Goal: Transaction & Acquisition: Purchase product/service

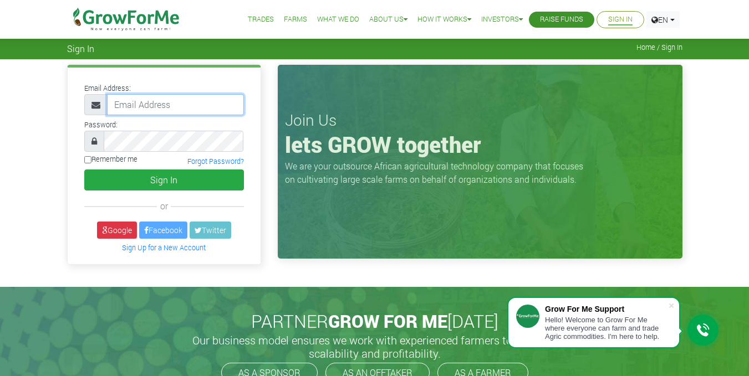
click at [172, 102] on input "email" at bounding box center [175, 104] width 137 height 21
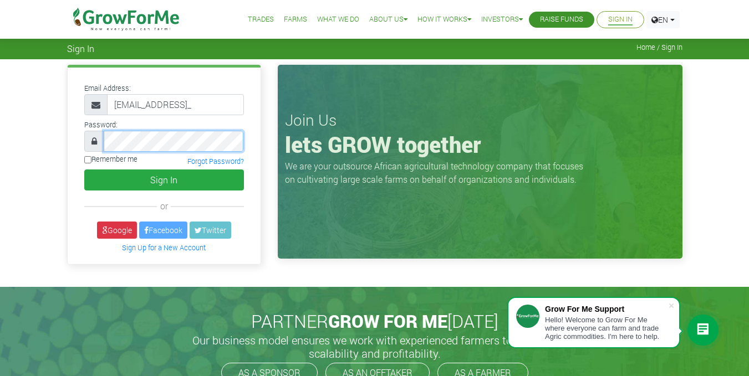
click at [84, 170] on button "Sign In" at bounding box center [164, 180] width 160 height 21
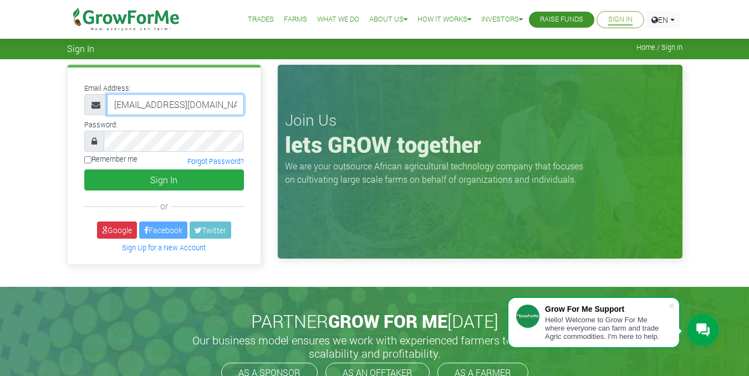
type input "joshmaina5626@gmail.com"
click at [86, 161] on input "Remember me" at bounding box center [87, 159] width 7 height 7
checkbox input "true"
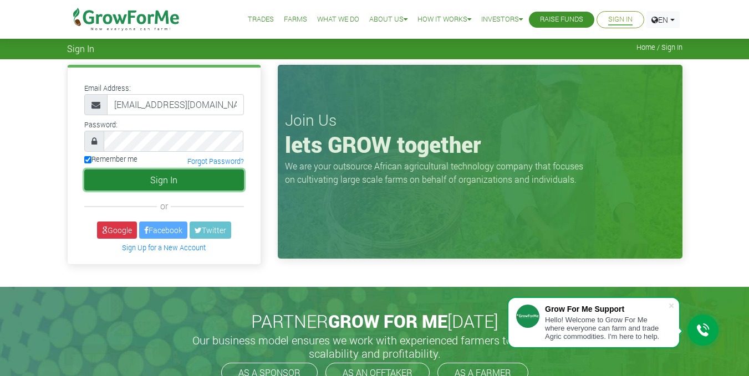
click at [153, 177] on button "Sign In" at bounding box center [164, 180] width 160 height 21
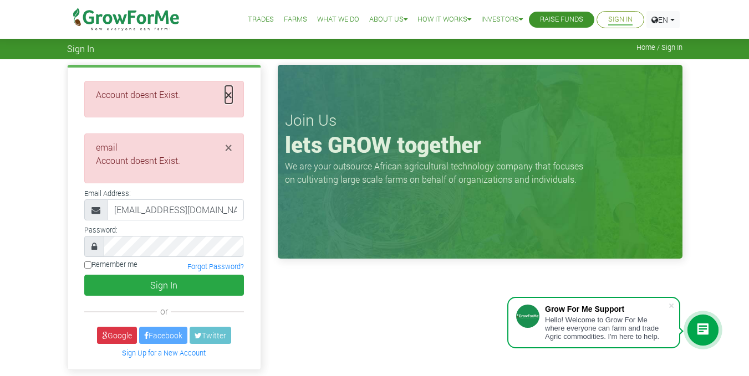
click at [229, 95] on span "×" at bounding box center [228, 95] width 7 height 18
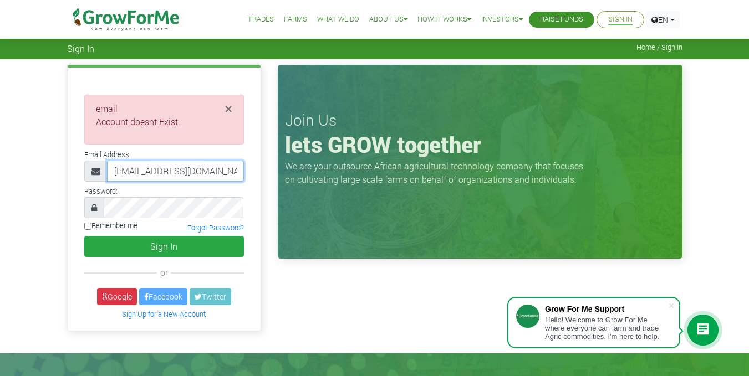
click at [164, 172] on input "joshmaina5626@gmail.com" at bounding box center [175, 171] width 137 height 21
click at [130, 170] on input "joshmain26@gmail.com" at bounding box center [175, 171] width 137 height 21
type input "joshamain26@gmail.com"
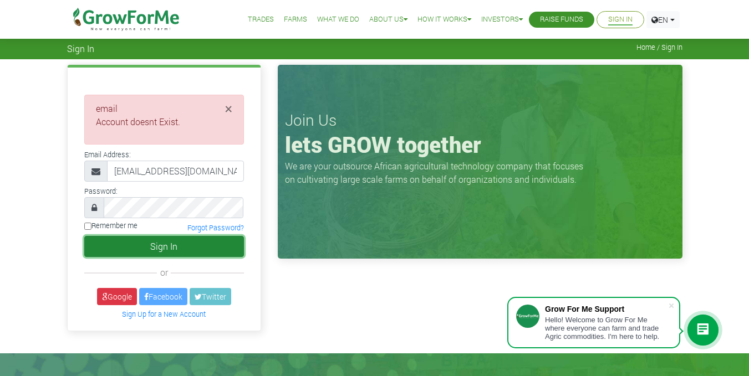
click at [165, 253] on button "Sign In" at bounding box center [164, 246] width 160 height 21
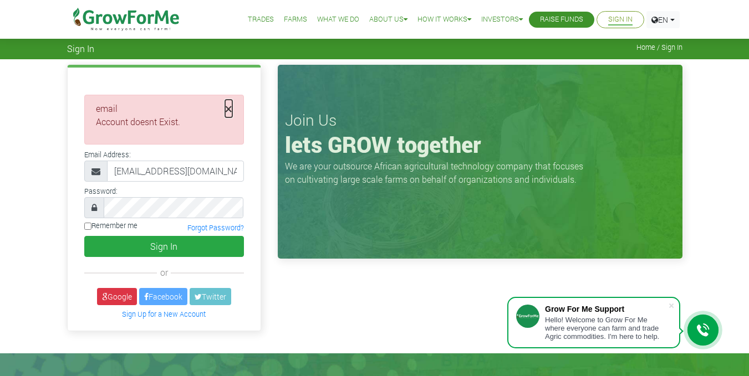
click at [230, 113] on span "×" at bounding box center [228, 109] width 7 height 18
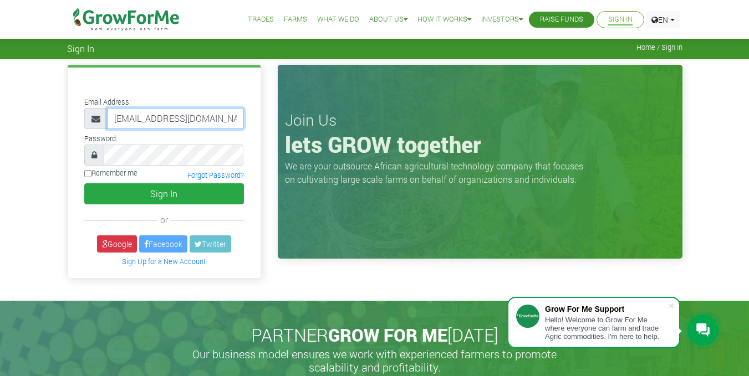
click at [155, 117] on input "joshamain26@gmail.com" at bounding box center [175, 118] width 137 height 21
type input "[EMAIL_ADDRESS][DOMAIN_NAME]"
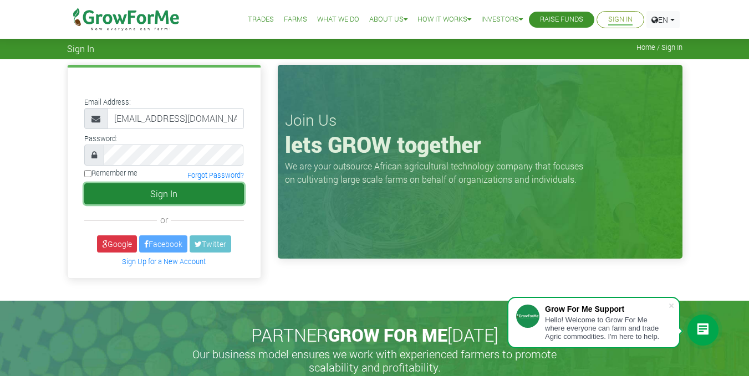
click at [158, 194] on button "Sign In" at bounding box center [164, 193] width 160 height 21
click at [173, 197] on button "Sign In" at bounding box center [164, 193] width 160 height 21
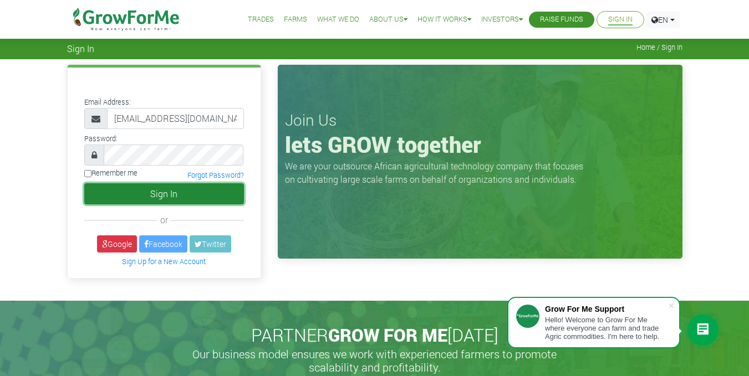
click at [166, 194] on button "Sign In" at bounding box center [164, 193] width 160 height 21
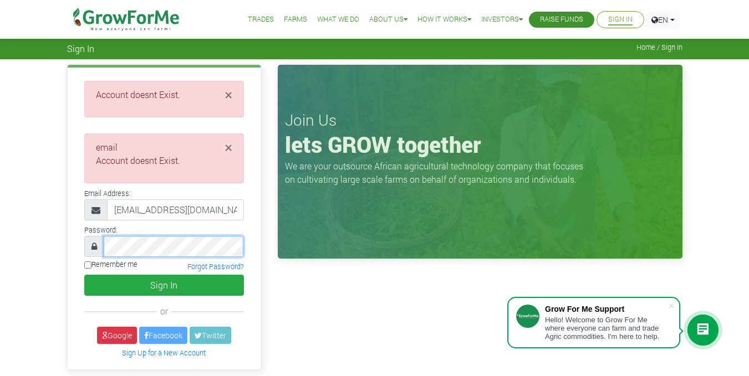
click at [84, 275] on button "Sign In" at bounding box center [164, 285] width 160 height 21
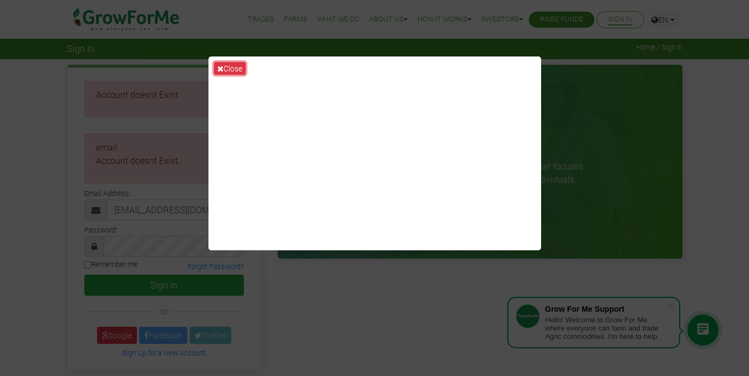
click at [240, 66] on button "Close" at bounding box center [230, 68] width 32 height 13
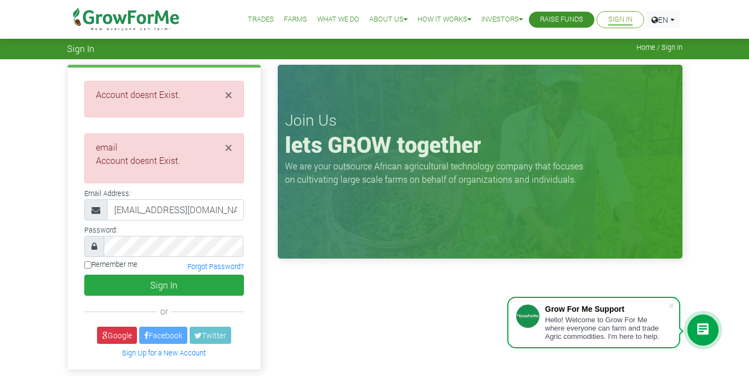
click at [240, 66] on div "× Account doesnt Exist." at bounding box center [164, 217] width 194 height 305
click at [230, 94] on span "×" at bounding box center [228, 95] width 7 height 18
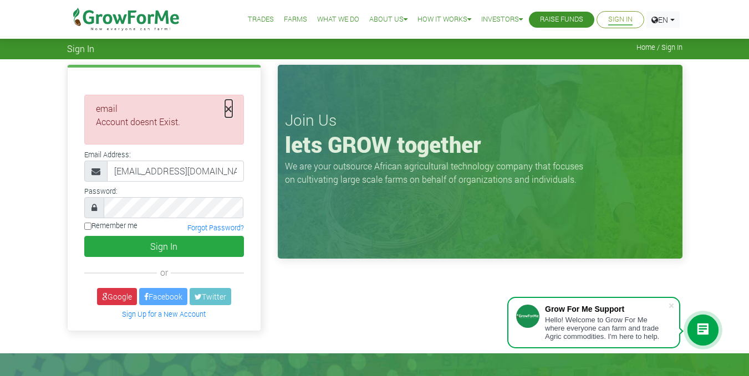
click at [229, 107] on span "×" at bounding box center [228, 109] width 7 height 18
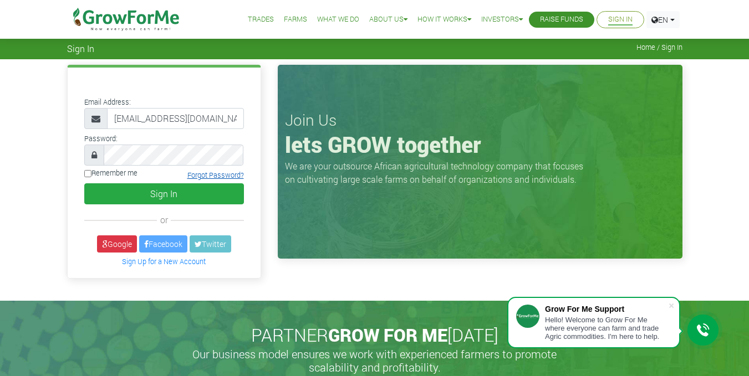
click at [204, 175] on link "Forgot Password?" at bounding box center [215, 175] width 57 height 9
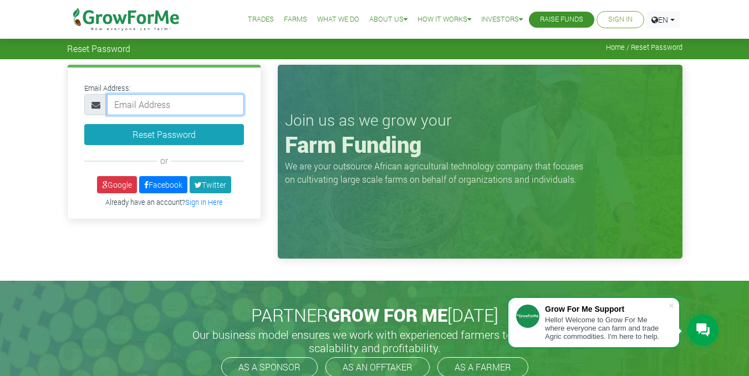
click at [151, 106] on input "email" at bounding box center [175, 104] width 137 height 21
type input "[EMAIL_ADDRESS][DOMAIN_NAME]"
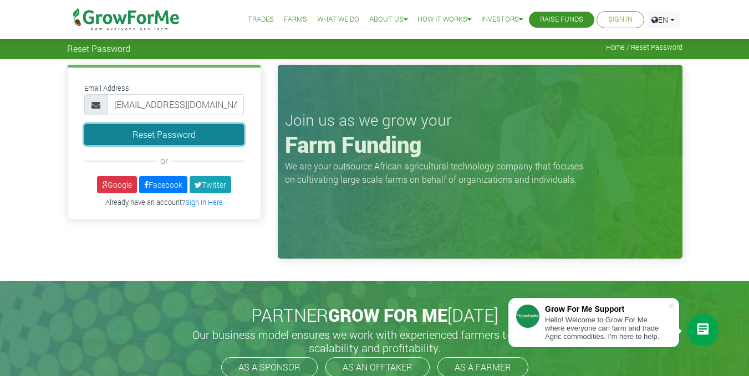
click at [187, 134] on button "Reset Password" at bounding box center [164, 134] width 160 height 21
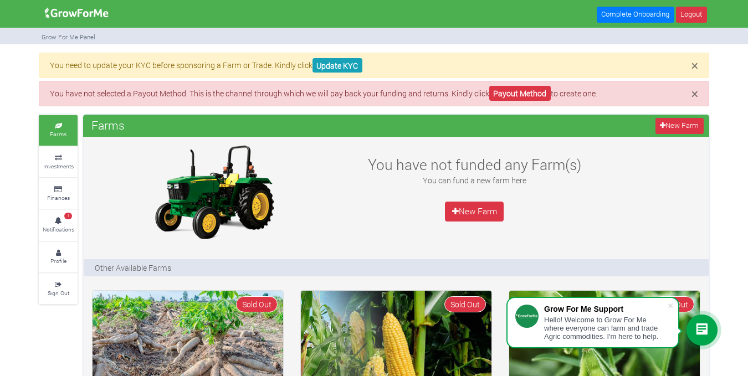
click at [235, 131] on div "Farms New Farm" at bounding box center [396, 126] width 626 height 22
click at [348, 69] on link "Update KYC" at bounding box center [337, 65] width 50 height 15
click at [693, 68] on span "×" at bounding box center [694, 65] width 7 height 17
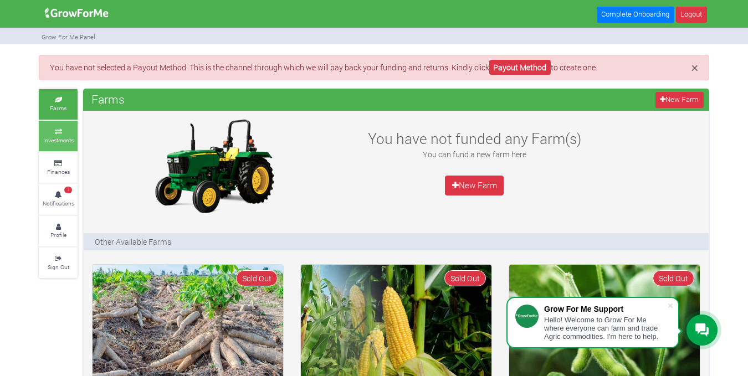
click at [64, 138] on small "Investments" at bounding box center [58, 140] width 30 height 8
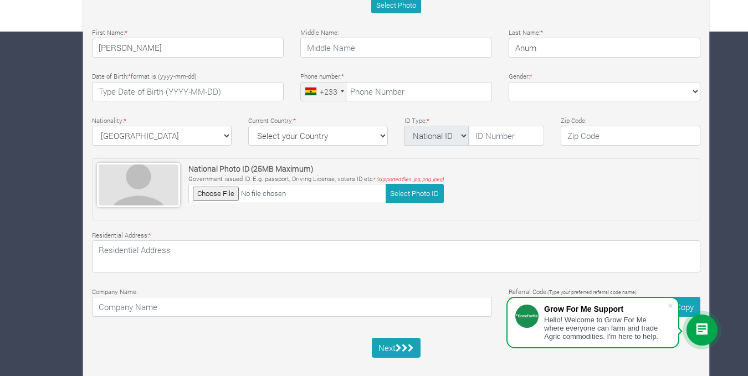
scroll to position [361, 0]
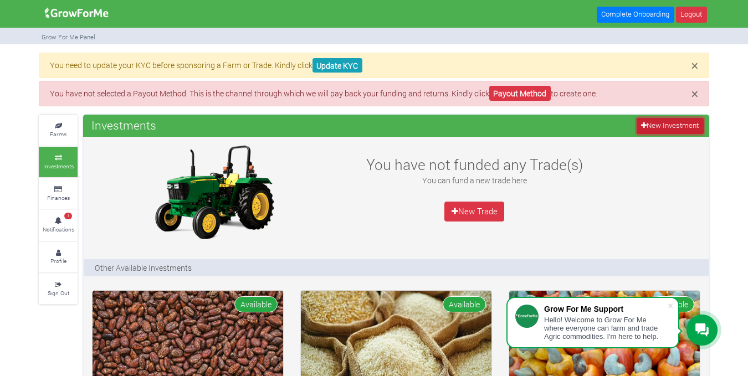
click at [667, 124] on link "New Investment" at bounding box center [670, 126] width 67 height 16
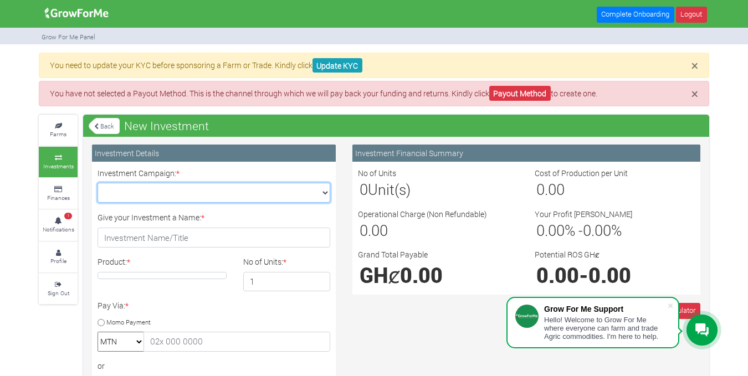
click at [325, 191] on select "Maize Trade 2025 Q4 (Maize Trade :: [DATE] - [DATE]) Cashew Trade 2025 Q4 (Cash…" at bounding box center [214, 193] width 233 height 20
select select "42"
click at [98, 183] on select "Maize Trade 2025 Q4 (Maize Trade :: [DATE] - [DATE]) Cashew Trade 2025 Q4 (Cash…" at bounding box center [214, 193] width 233 height 20
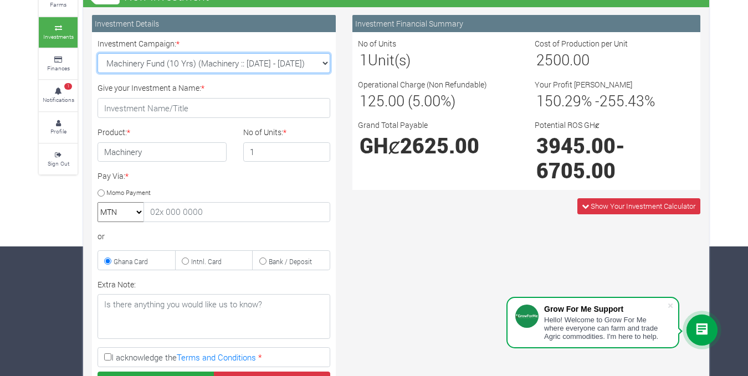
scroll to position [129, 0]
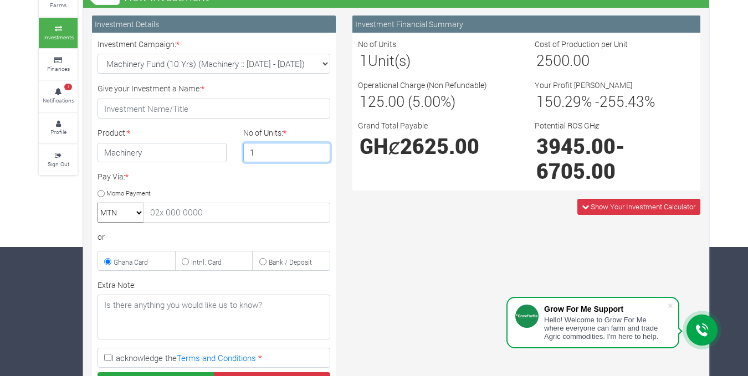
click at [320, 157] on input "1" at bounding box center [287, 153] width 88 height 20
click at [320, 155] on input "1" at bounding box center [287, 153] width 88 height 20
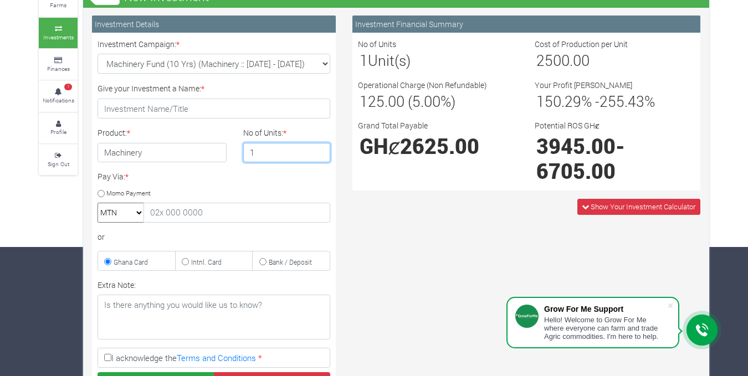
click at [288, 151] on input "1" at bounding box center [287, 153] width 88 height 20
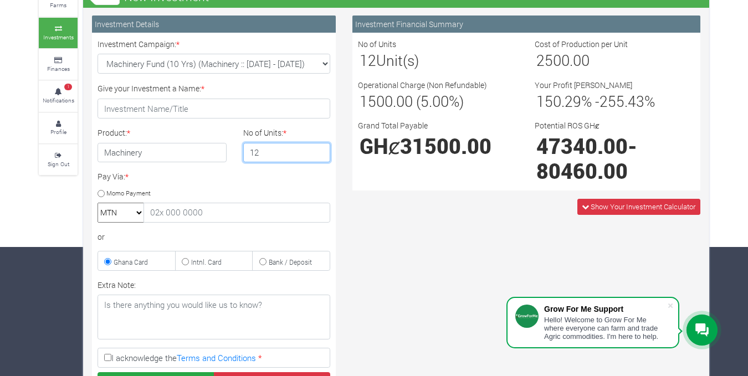
type input "1"
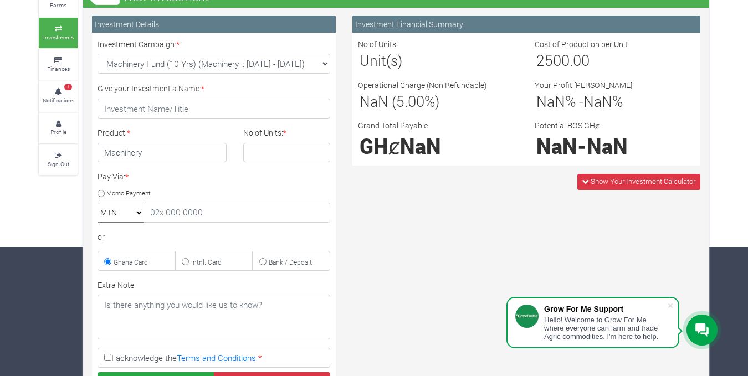
click at [139, 214] on select "MTN Telecel Airtel Tigo" at bounding box center [121, 213] width 47 height 20
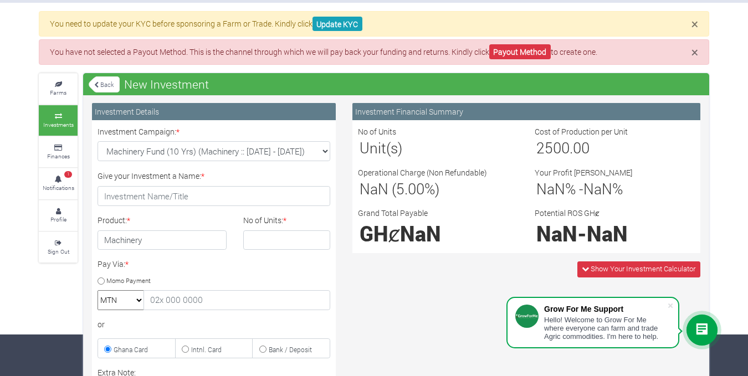
scroll to position [49, 0]
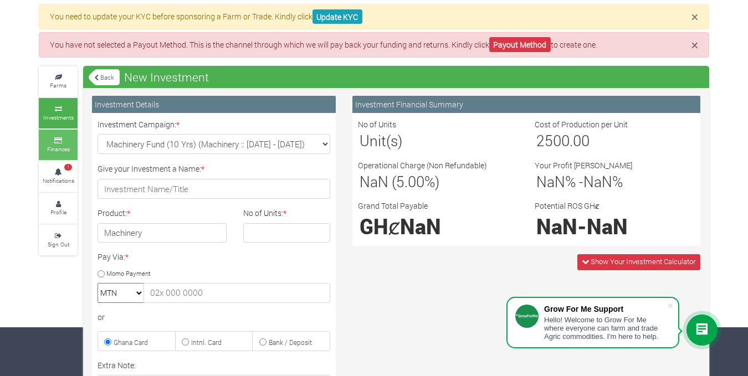
click at [60, 138] on icon at bounding box center [58, 141] width 33 height 6
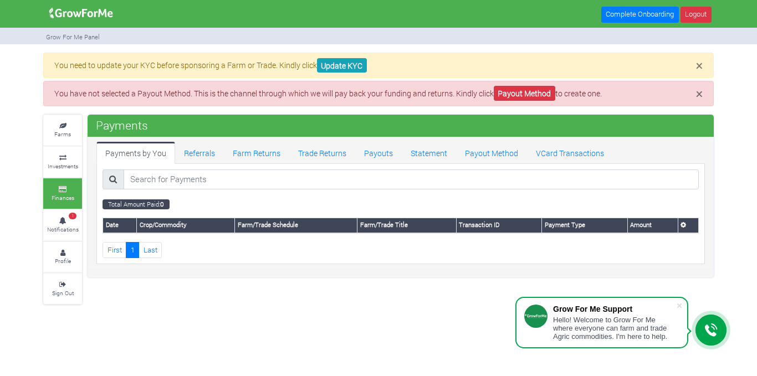
click at [60, 138] on small "Farms" at bounding box center [62, 134] width 17 height 8
click at [72, 216] on span "1" at bounding box center [73, 216] width 8 height 7
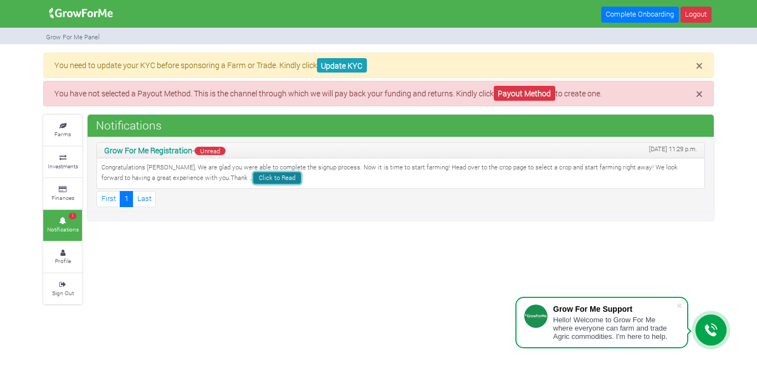
click at [253, 181] on link "Click to Read" at bounding box center [277, 178] width 48 height 12
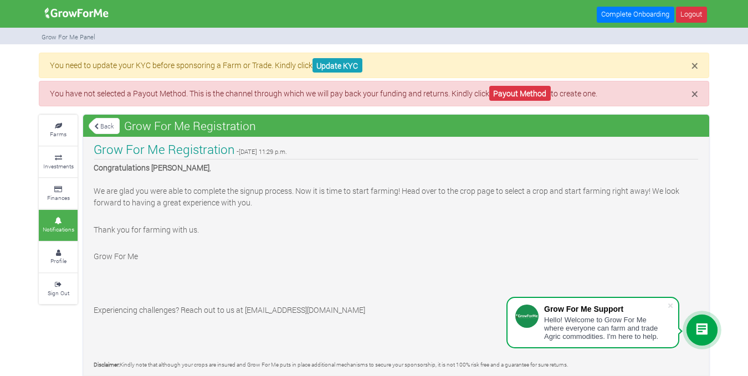
scroll to position [8, 0]
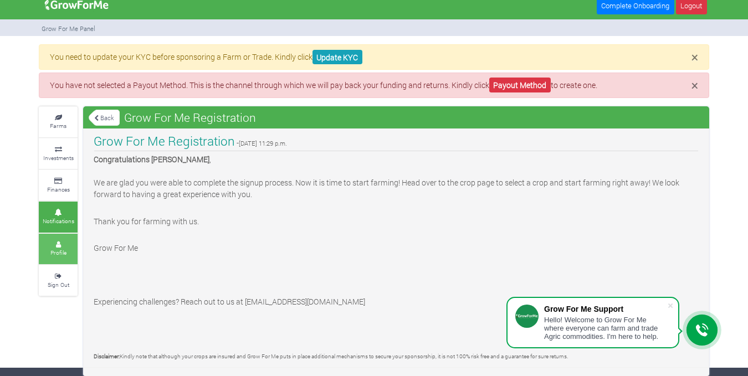
click at [59, 249] on small "Profile" at bounding box center [58, 253] width 16 height 8
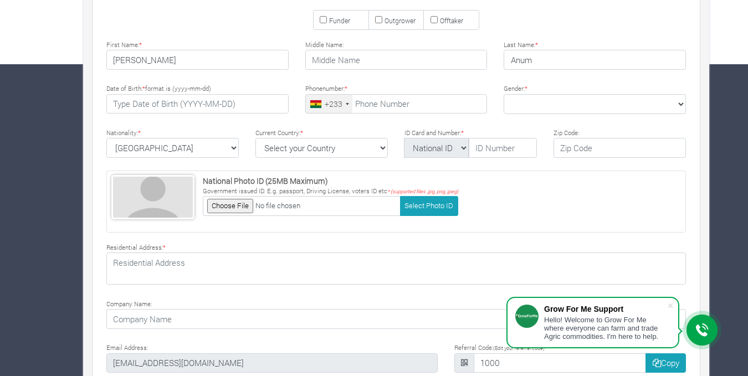
scroll to position [365, 0]
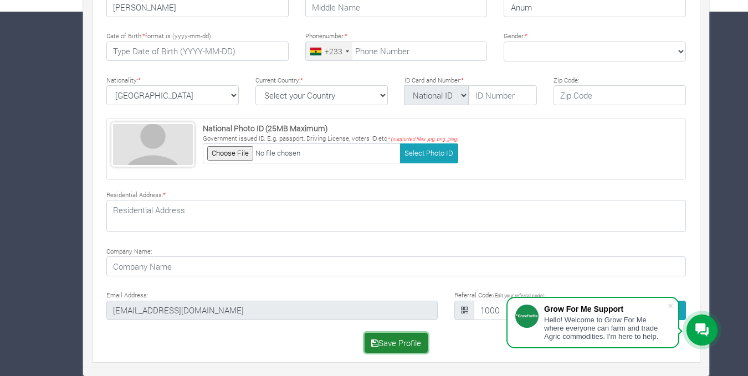
click at [410, 339] on button "Save Profile" at bounding box center [397, 343] width 64 height 20
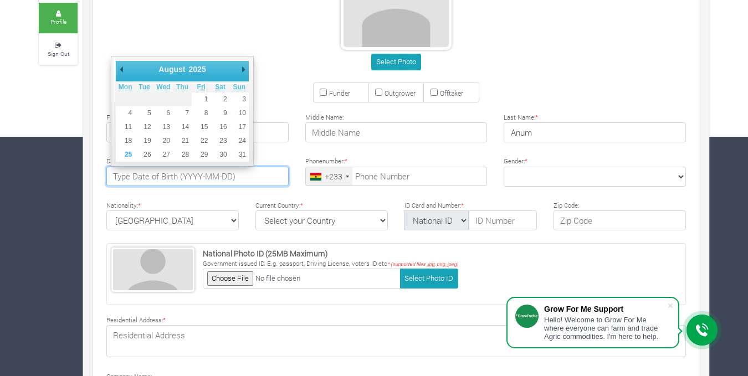
scroll to position [198, 0]
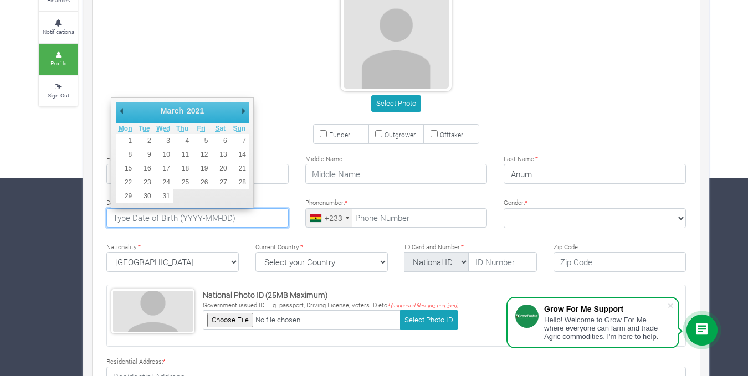
drag, startPoint x: 121, startPoint y: 110, endPoint x: 135, endPoint y: 214, distance: 105.1
click at [145, 217] on input "3rd october 1998" at bounding box center [197, 218] width 182 height 20
click at [153, 219] on input "3rd october 1998" at bounding box center [197, 218] width 182 height 20
click at [126, 220] on input "3rd october 1998" at bounding box center [197, 218] width 182 height 20
click at [143, 222] on input "october 1998" at bounding box center [197, 218] width 182 height 20
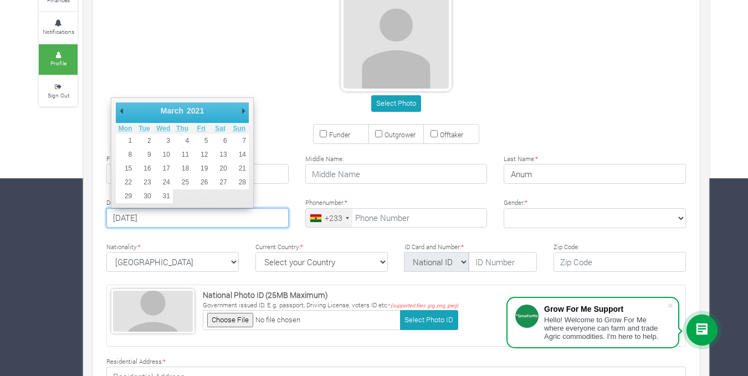
click at [324, 244] on div "Current Country: * Select your Country Afghanistan Albania Algeria American Sam…" at bounding box center [321, 256] width 149 height 32
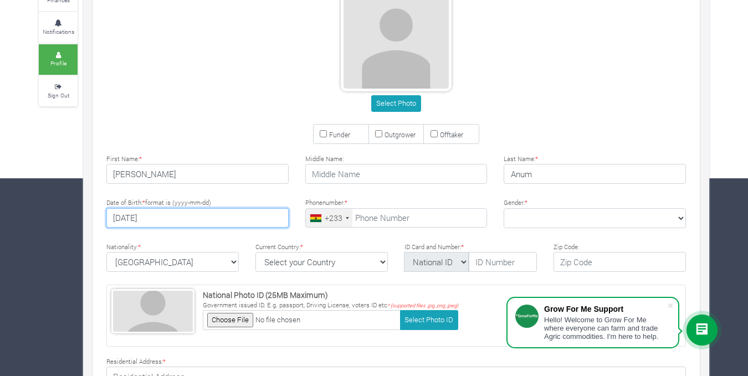
click at [130, 217] on input "1901-01-01" at bounding box center [197, 218] width 182 height 20
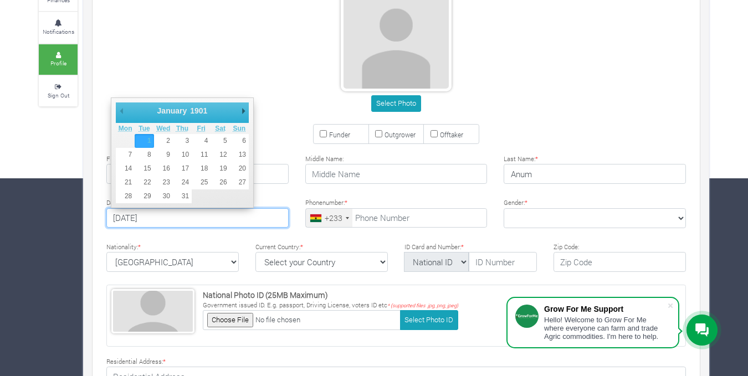
click at [138, 218] on input "1998-01-01" at bounding box center [197, 218] width 182 height 20
click at [138, 218] on input "1998-1-01" at bounding box center [197, 218] width 182 height 20
click at [157, 218] on input "1998-10-01" at bounding box center [197, 218] width 182 height 20
type input "1998-10-03"
click at [279, 237] on div "Select Photo Funder Outgrower Offtaker * * *" at bounding box center [396, 248] width 613 height 552
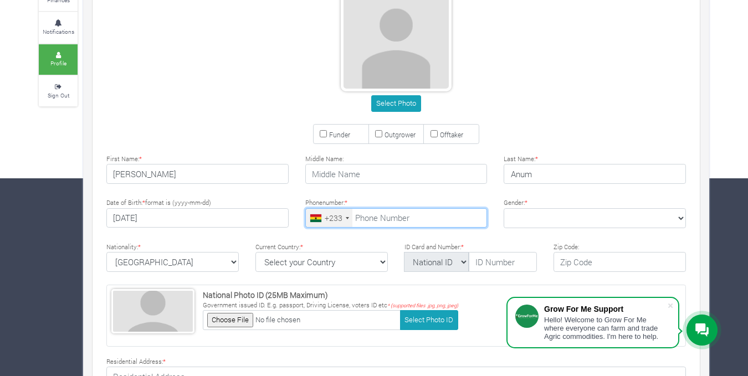
click at [434, 217] on input "tel" at bounding box center [396, 218] width 182 height 20
type input "59 229 5305"
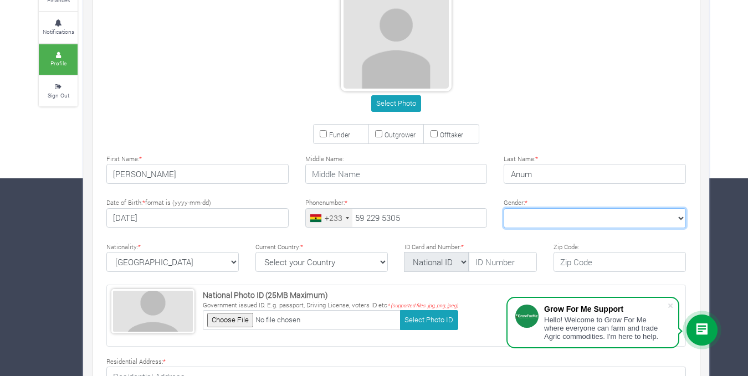
click at [679, 218] on select "Female Male" at bounding box center [595, 218] width 182 height 20
select select "Male"
click at [504, 208] on select "Female Male" at bounding box center [595, 218] width 182 height 20
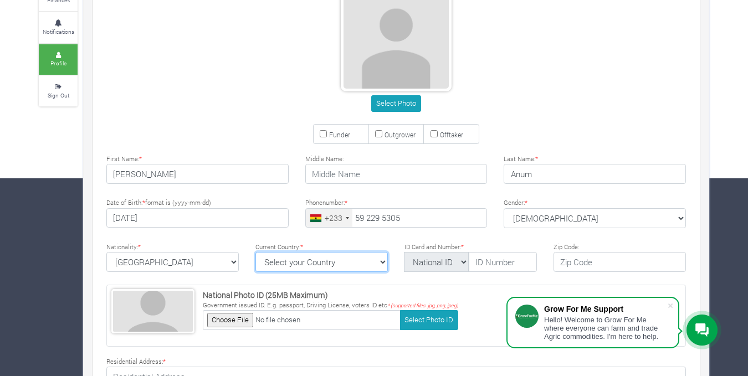
click at [385, 262] on select "Select your Country Afghanistan Albania Algeria American Samoa Andorra Angola A…" at bounding box center [321, 262] width 132 height 20
select select "Ghana"
click at [255, 252] on select "Select your Country Afghanistan Albania Algeria American Samoa Andorra Angola A…" at bounding box center [321, 262] width 132 height 20
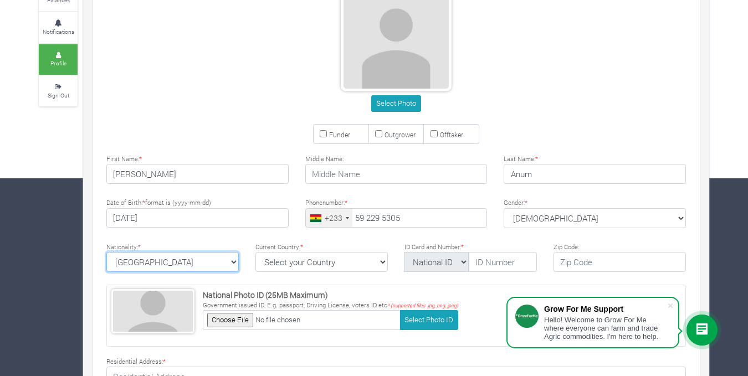
click at [234, 258] on select "Ghana Afghanistan Albania Algeria American Samoa Andorra Angola Anguilla Antigu…" at bounding box center [172, 262] width 132 height 20
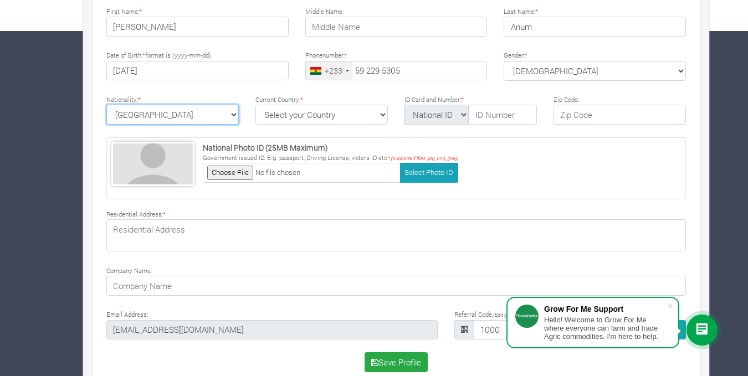
scroll to position [365, 0]
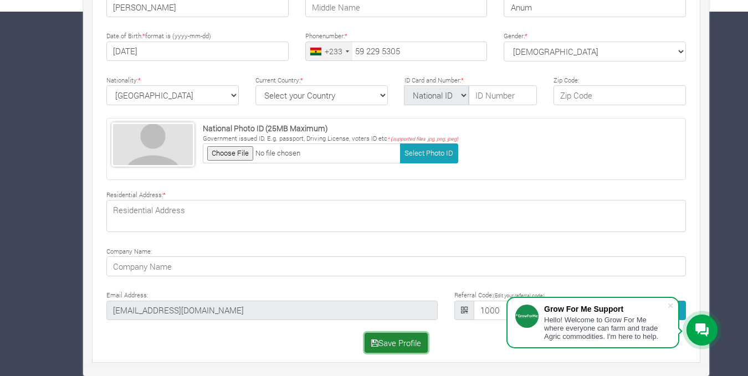
click at [391, 346] on button "Save Profile" at bounding box center [397, 343] width 64 height 20
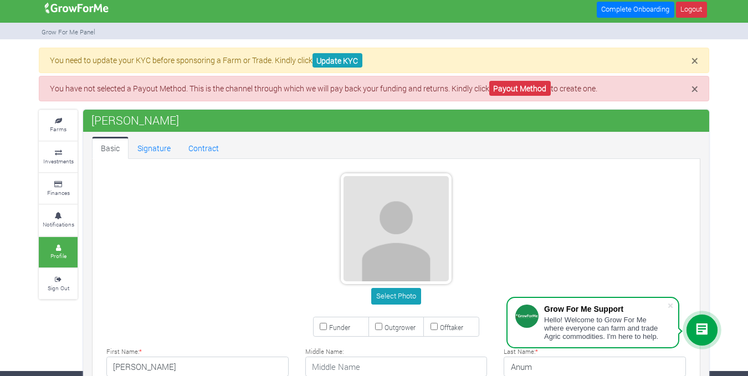
scroll to position [0, 0]
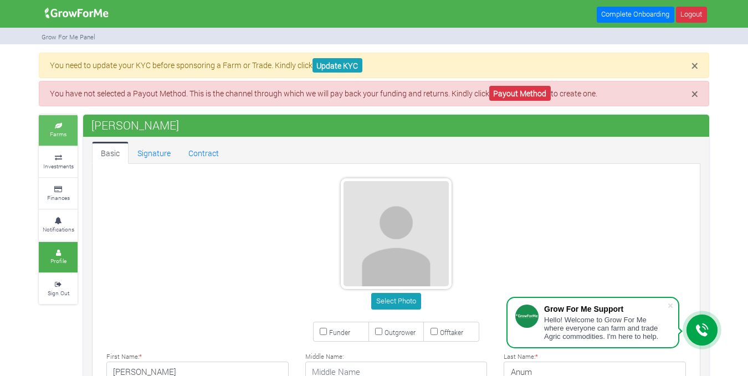
click at [69, 124] on icon at bounding box center [58, 127] width 33 height 6
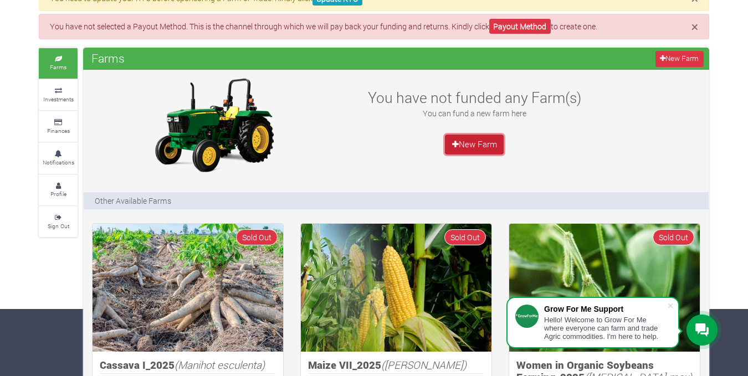
click at [484, 143] on link "New Farm" at bounding box center [474, 145] width 59 height 20
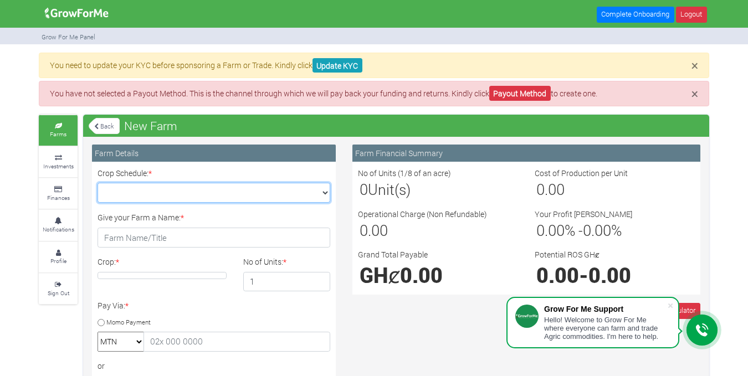
click at [325, 193] on select "Crop Schedule: *" at bounding box center [214, 193] width 233 height 20
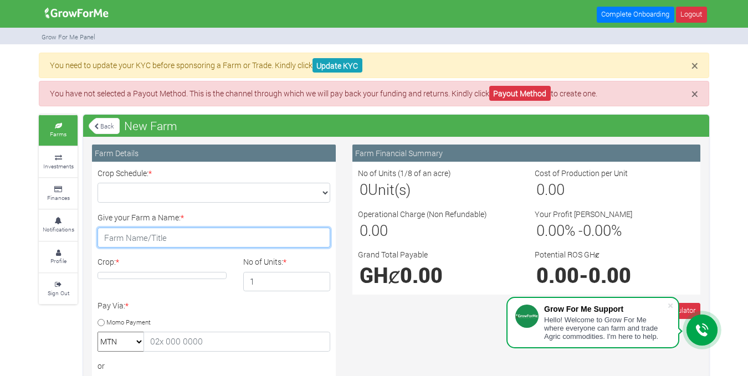
click at [193, 239] on input "Give your Farm a Name: *" at bounding box center [214, 238] width 233 height 20
type input "let grow"
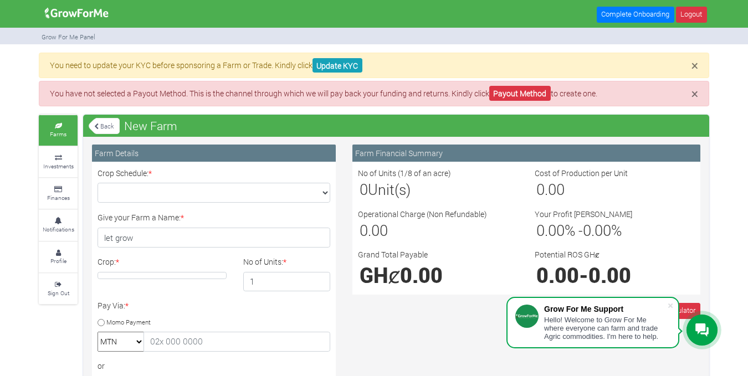
click at [175, 275] on h4 at bounding box center [162, 275] width 129 height 7
click at [298, 278] on input "1" at bounding box center [287, 282] width 88 height 20
type input "12"
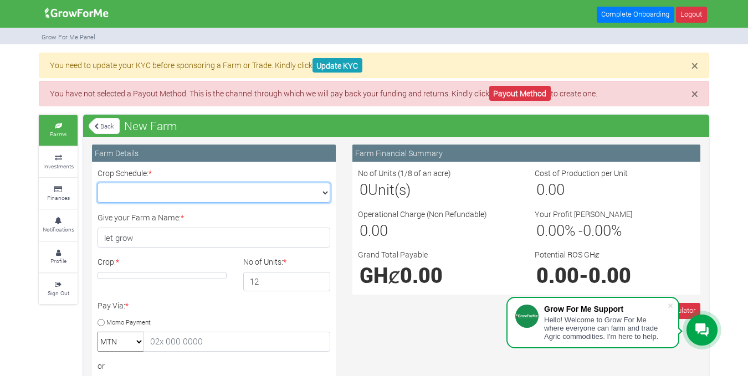
click at [325, 189] on select "Crop Schedule: *" at bounding box center [214, 193] width 233 height 20
click at [279, 188] on select "Crop Schedule: *" at bounding box center [214, 193] width 233 height 20
click at [217, 192] on select "Crop Schedule: *" at bounding box center [214, 193] width 233 height 20
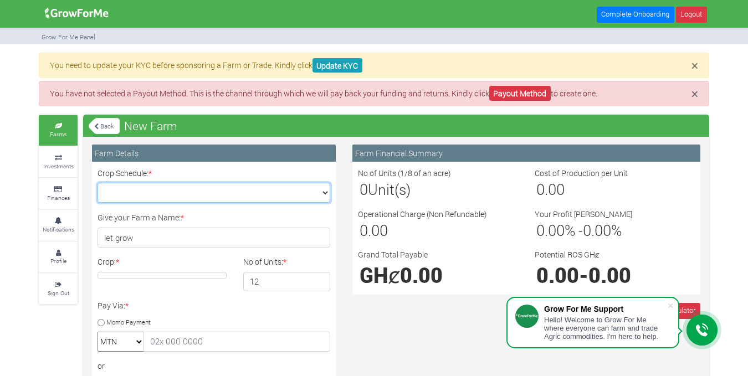
click at [217, 192] on select "Crop Schedule: *" at bounding box center [214, 193] width 233 height 20
click at [186, 188] on select "Crop Schedule: *" at bounding box center [214, 193] width 233 height 20
click at [326, 193] on select "Crop Schedule: *" at bounding box center [214, 193] width 233 height 20
click at [98, 183] on select "Crop Schedule: *" at bounding box center [214, 193] width 233 height 20
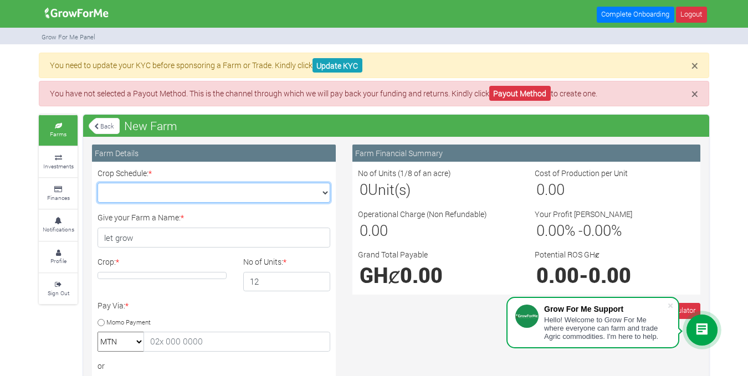
click at [257, 187] on select "Crop Schedule: *" at bounding box center [214, 193] width 233 height 20
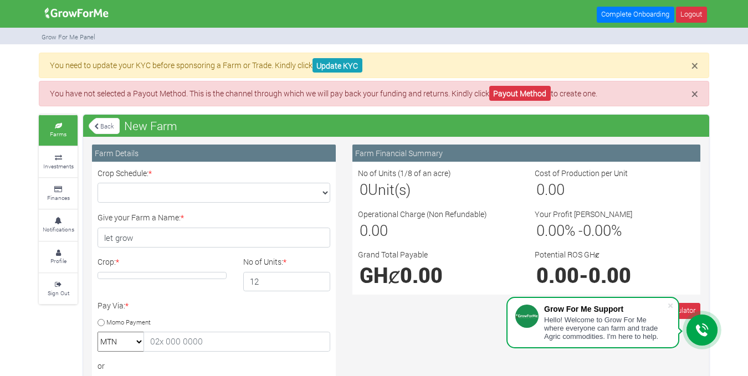
click at [175, 182] on div "Crop Schedule: *" at bounding box center [213, 185] width 249 height 36
drag, startPoint x: 175, startPoint y: 182, endPoint x: 171, endPoint y: 188, distance: 7.5
click at [171, 188] on div "Crop Schedule: *" at bounding box center [213, 185] width 249 height 36
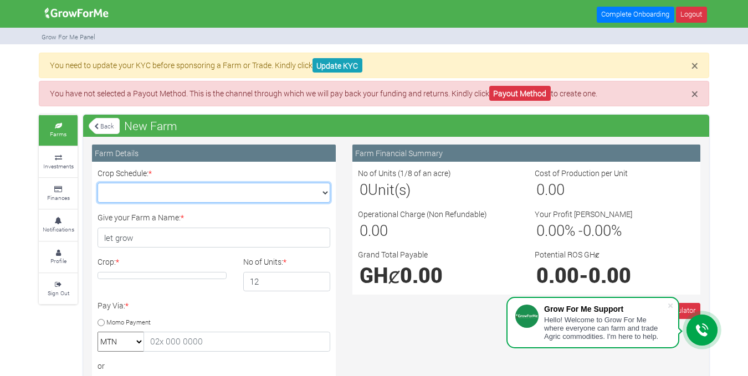
click at [171, 188] on select "Crop Schedule: *" at bounding box center [214, 193] width 233 height 20
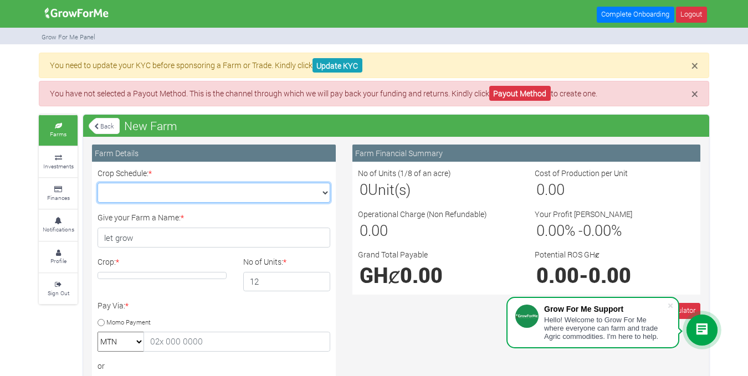
click at [171, 188] on select "Crop Schedule: *" at bounding box center [214, 193] width 233 height 20
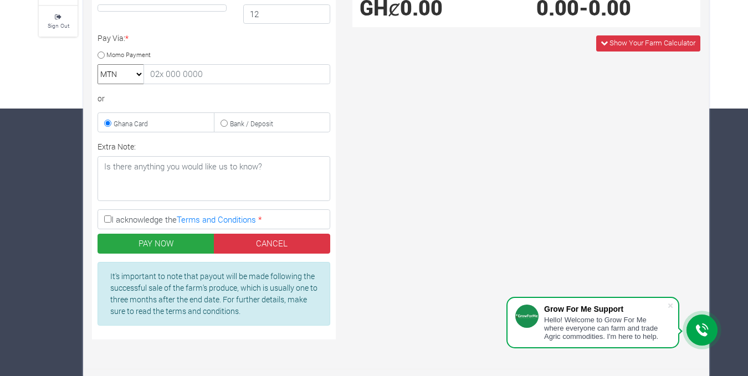
scroll to position [269, 0]
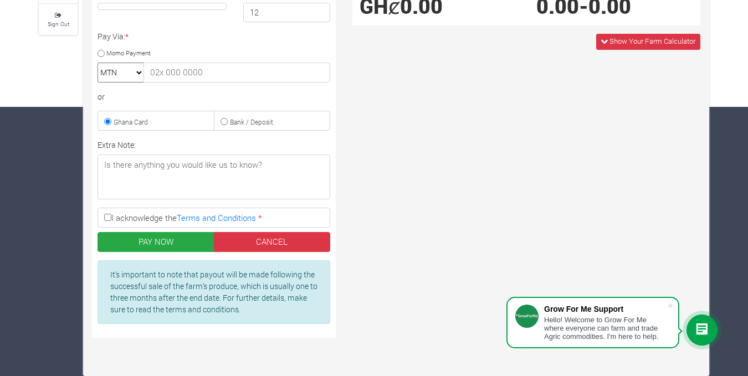
click at [108, 218] on input "I acknowledge the Terms and Conditions *" at bounding box center [107, 217] width 7 height 7
checkbox input "true"
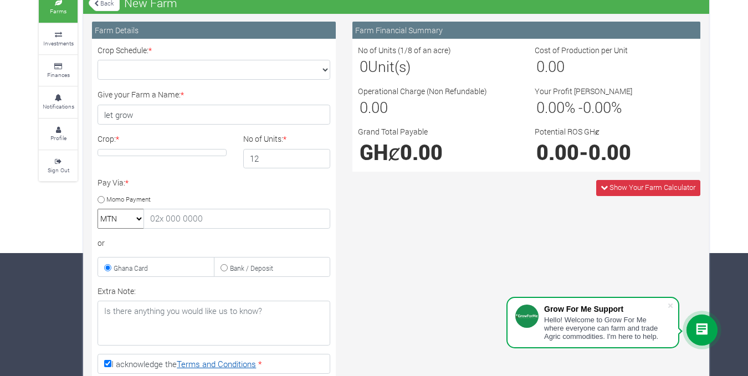
scroll to position [0, 0]
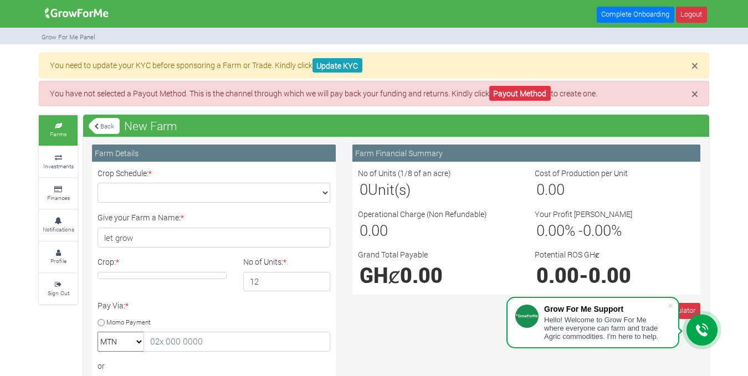
click at [112, 125] on link "Back" at bounding box center [104, 126] width 31 height 18
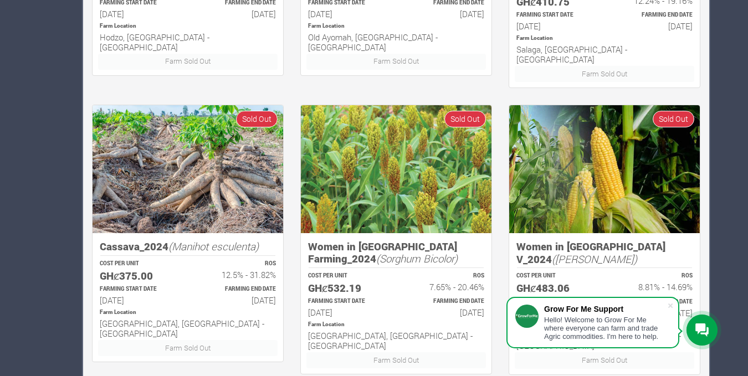
scroll to position [780, 0]
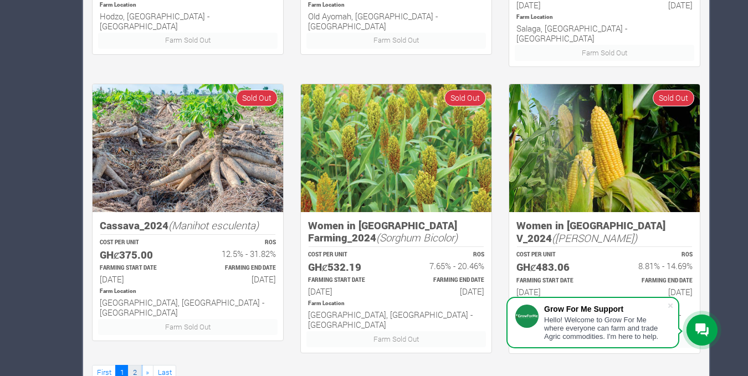
click at [135, 365] on link "2" at bounding box center [134, 373] width 13 height 16
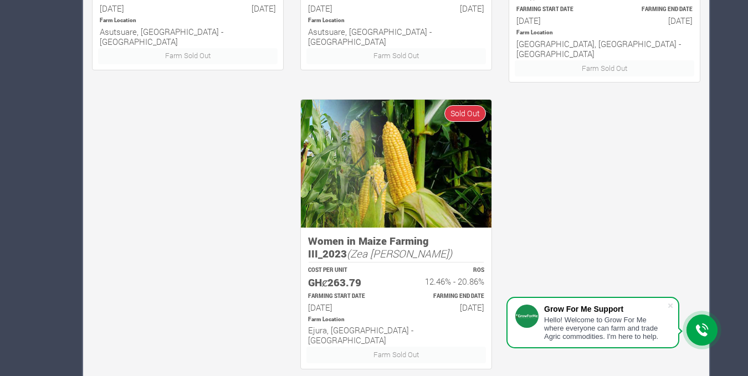
scroll to position [780, 0]
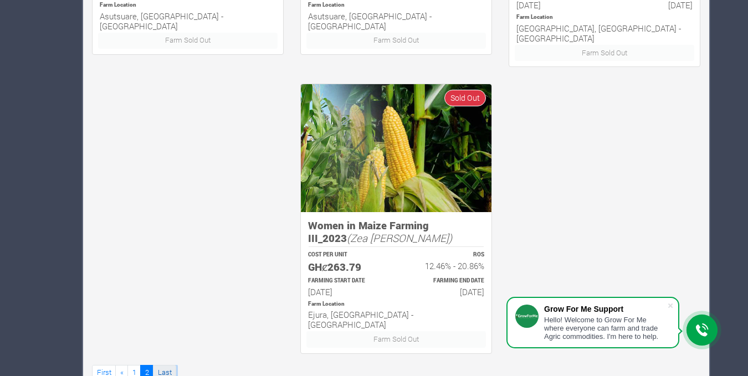
click at [158, 365] on link "Last" at bounding box center [164, 373] width 23 height 16
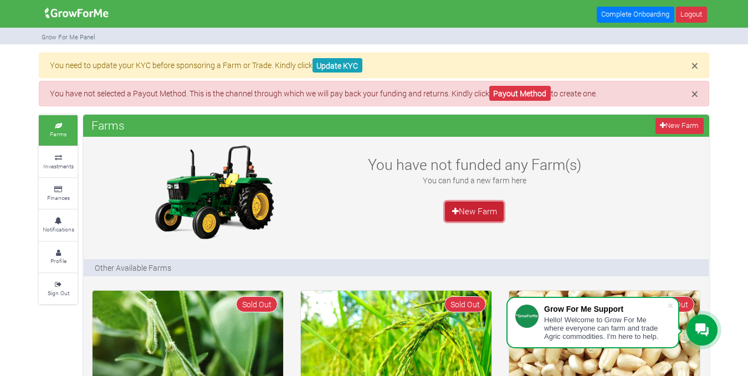
click at [465, 214] on link "New Farm" at bounding box center [474, 212] width 59 height 20
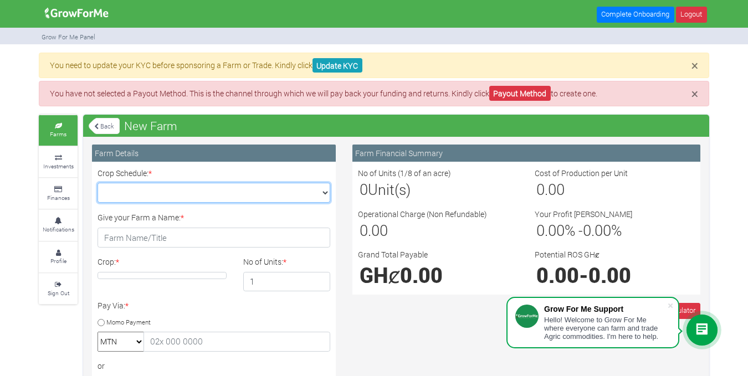
click at [265, 195] on select "Crop Schedule: *" at bounding box center [214, 193] width 233 height 20
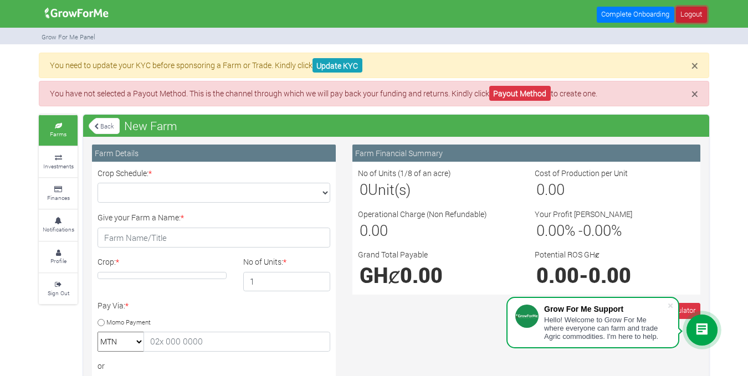
click at [686, 9] on link "Logout" at bounding box center [691, 15] width 31 height 16
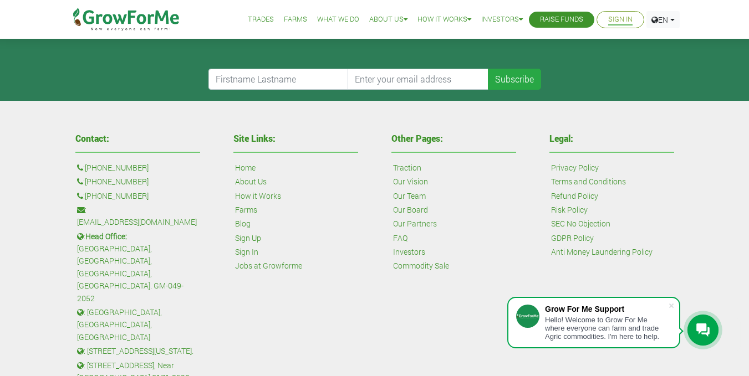
scroll to position [504, 0]
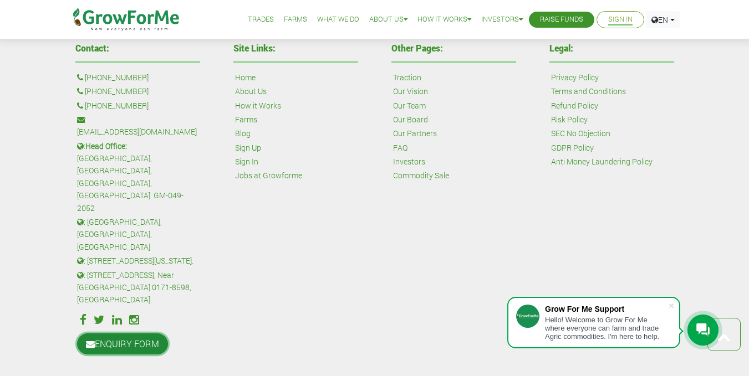
click at [132, 334] on link "ENQUIRY FORM" at bounding box center [122, 344] width 91 height 21
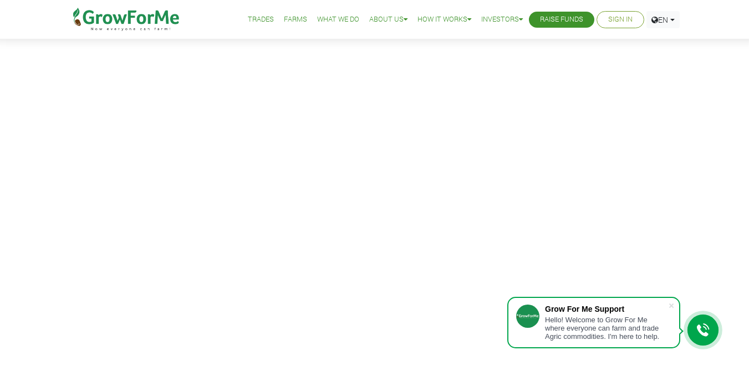
scroll to position [117, 0]
click at [699, 324] on icon at bounding box center [702, 330] width 13 height 13
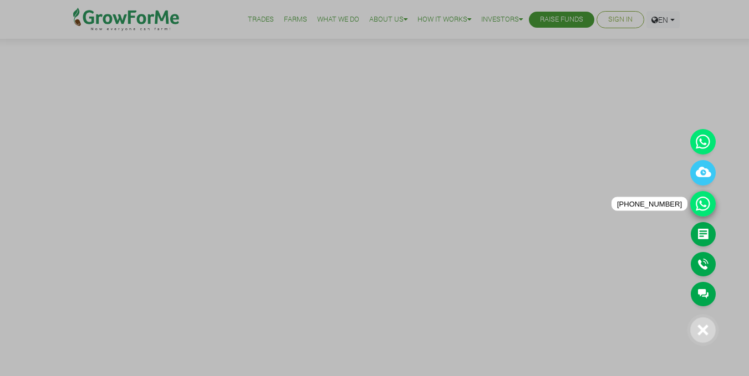
click at [705, 206] on icon at bounding box center [702, 203] width 25 height 25
click at [702, 288] on link "Main Channel" at bounding box center [702, 294] width 25 height 24
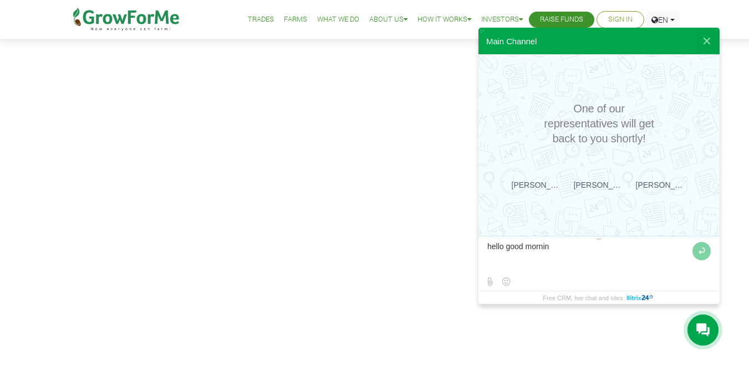
type textarea "hello good morning"
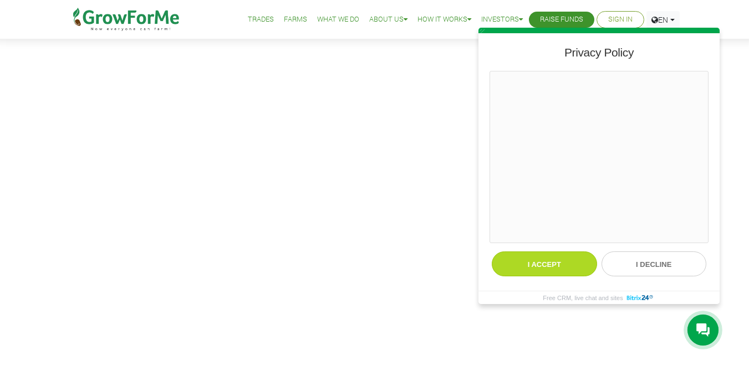
click at [542, 258] on button "I accept" at bounding box center [543, 264] width 105 height 25
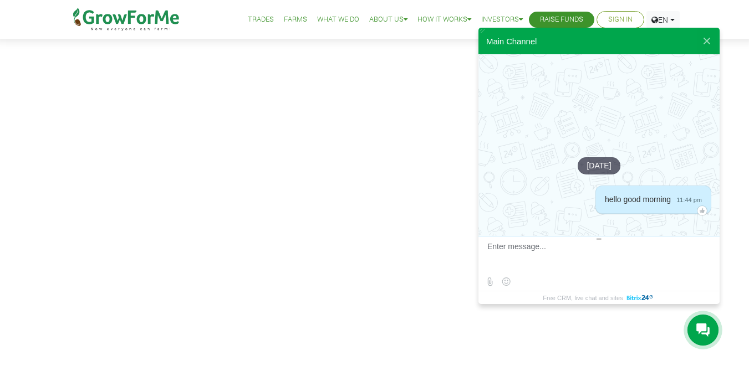
click at [527, 247] on textarea at bounding box center [597, 257] width 221 height 30
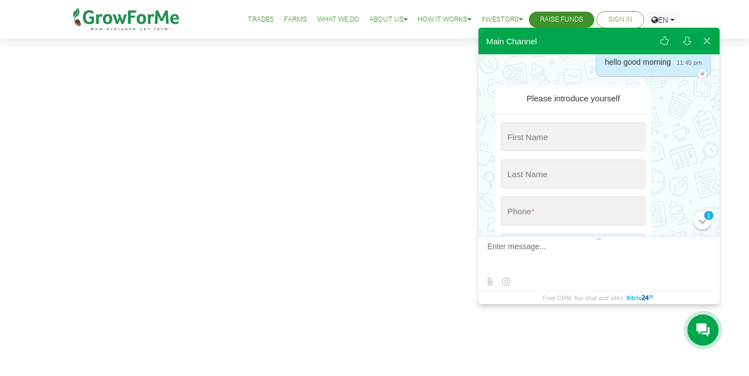
scroll to position [50, 0]
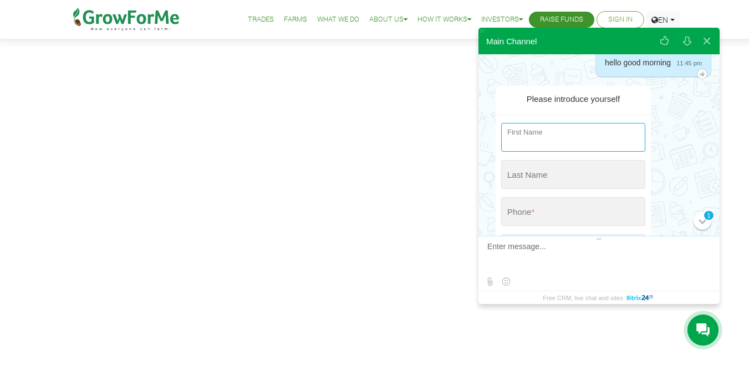
click at [546, 141] on input "string" at bounding box center [573, 137] width 144 height 29
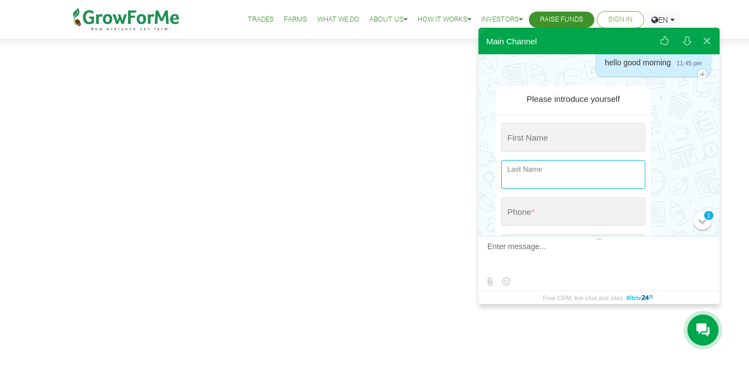
click at [541, 172] on input "string" at bounding box center [573, 174] width 144 height 29
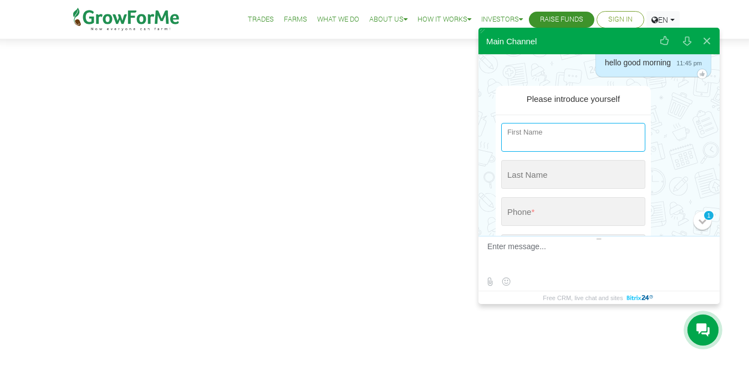
click at [563, 134] on input "string" at bounding box center [573, 137] width 144 height 29
type input "[PERSON_NAME]"
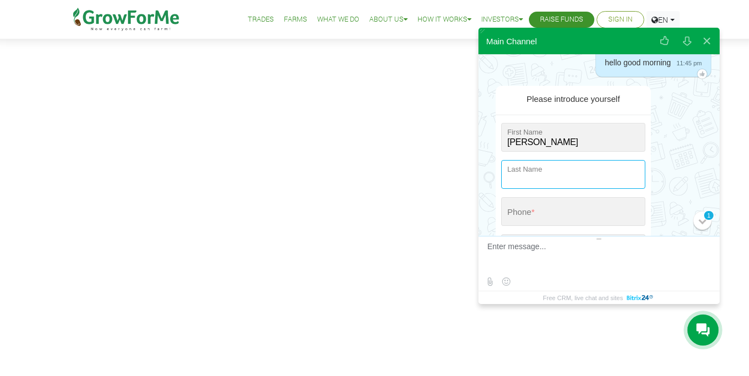
click at [566, 170] on input "string" at bounding box center [573, 174] width 144 height 29
type input "anum"
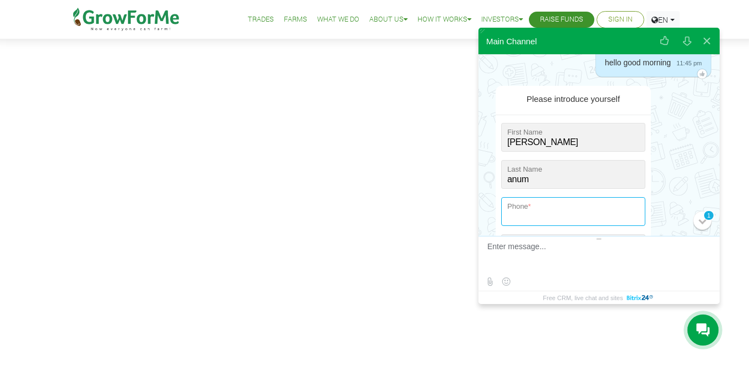
click at [580, 207] on input "tel" at bounding box center [573, 211] width 144 height 29
type input "+0 (592) 295-305"
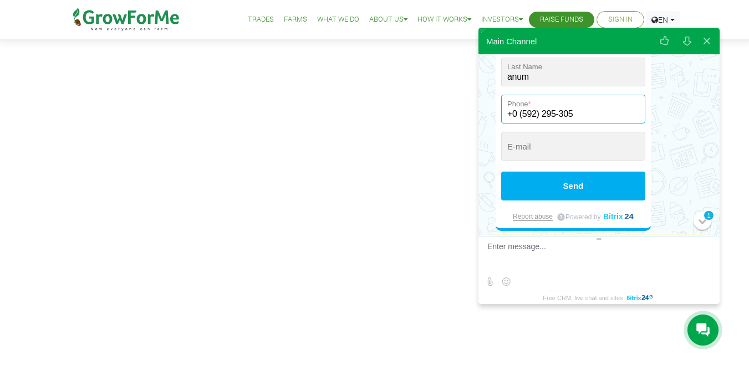
scroll to position [175, 0]
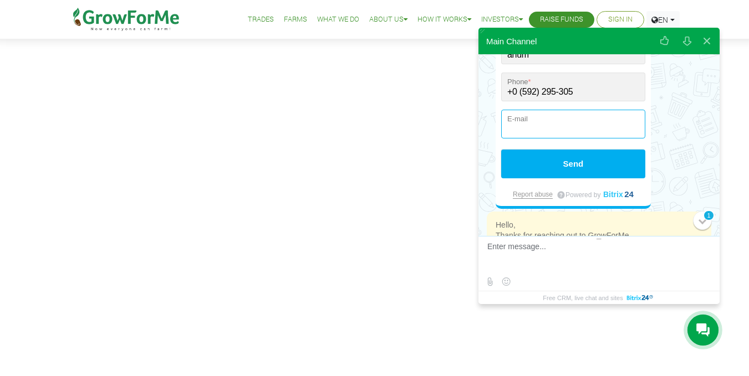
click at [568, 122] on input "email" at bounding box center [573, 124] width 144 height 29
type input "[EMAIL_ADDRESS][DOMAIN_NAME]"
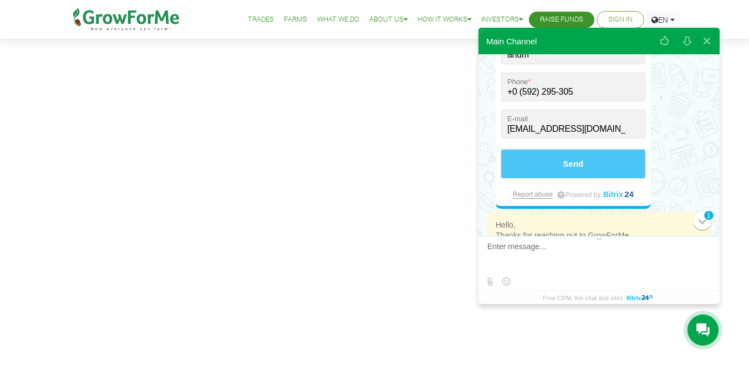
click at [600, 152] on button "Send" at bounding box center [573, 164] width 144 height 29
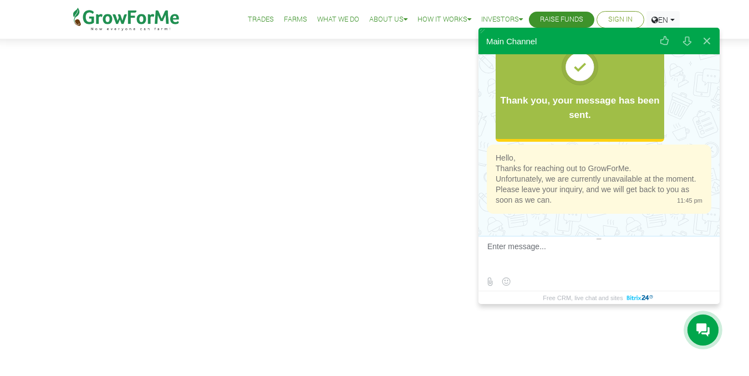
scroll to position [98, 0]
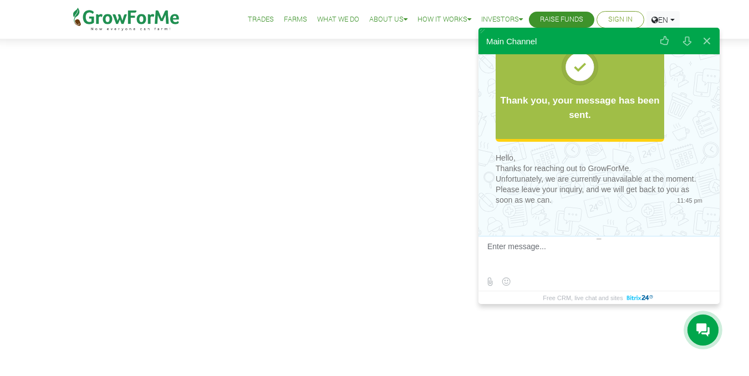
click at [531, 248] on textarea at bounding box center [597, 257] width 221 height 30
type textarea "please i just want to know when will the crops for investment will be ready"
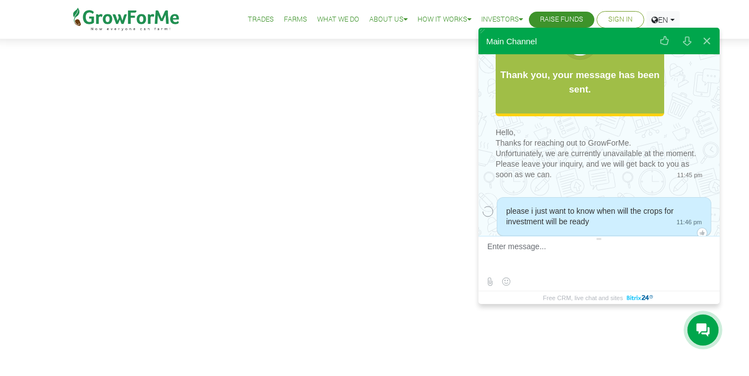
scroll to position [146, 0]
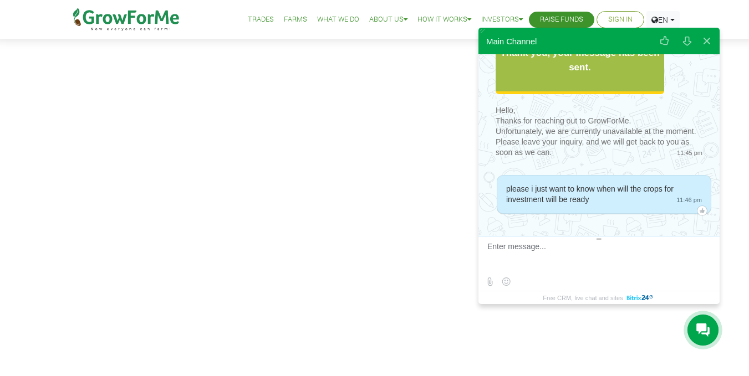
click at [256, 20] on link "Trades" at bounding box center [261, 20] width 26 height 12
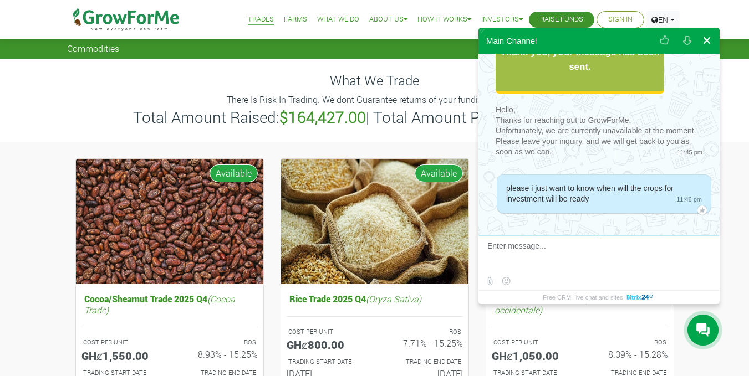
click at [709, 42] on button at bounding box center [706, 40] width 20 height 27
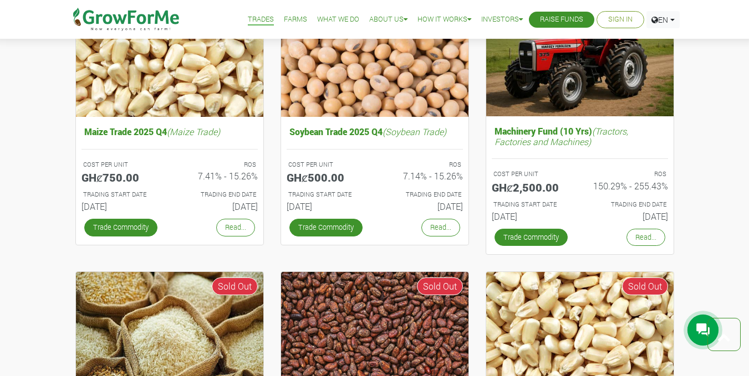
scroll to position [249, 0]
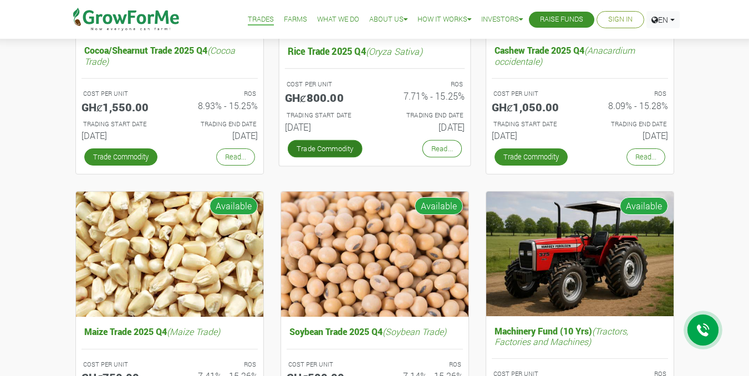
click at [344, 145] on link "Trade Commodity" at bounding box center [324, 149] width 75 height 18
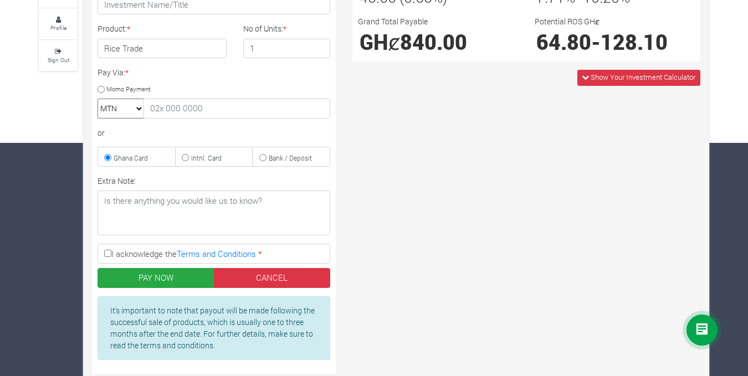
scroll to position [234, 0]
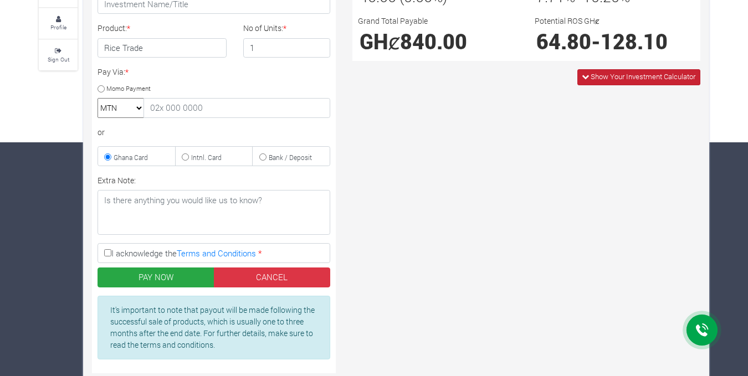
click at [629, 83] on span "Show Your Investment Calculator" at bounding box center [638, 77] width 123 height 16
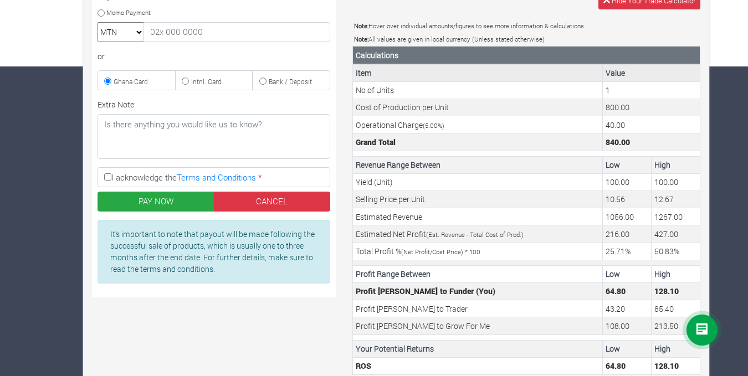
scroll to position [311, 0]
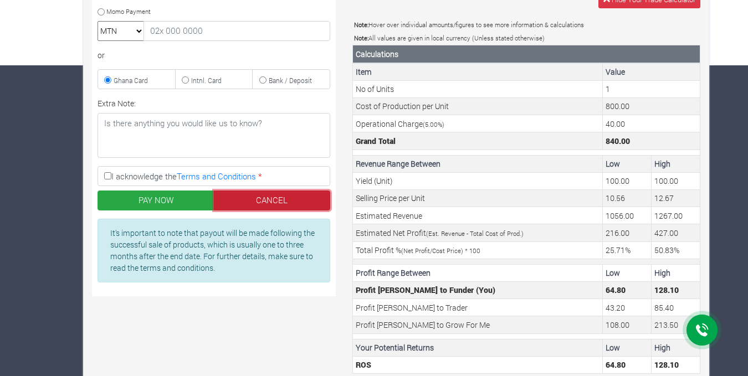
click at [299, 199] on link "CANCEL" at bounding box center [272, 201] width 117 height 20
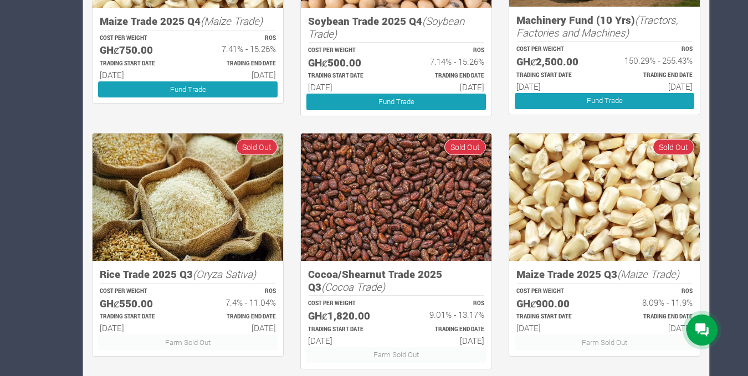
scroll to position [710, 0]
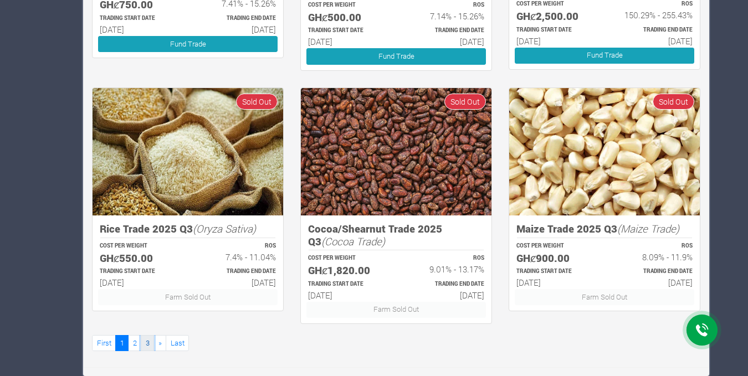
click at [147, 346] on link "3" at bounding box center [147, 343] width 13 height 16
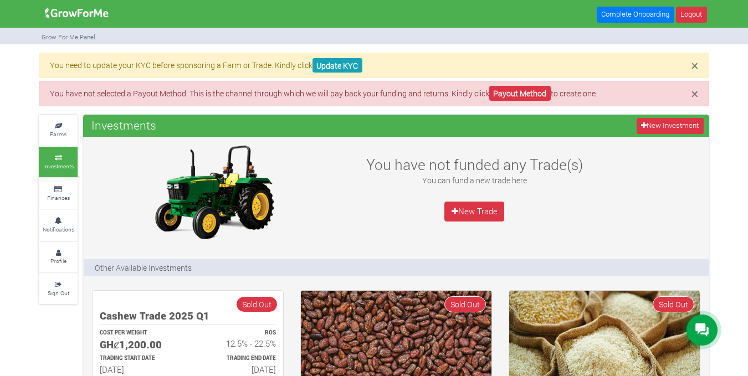
scroll to position [203, 0]
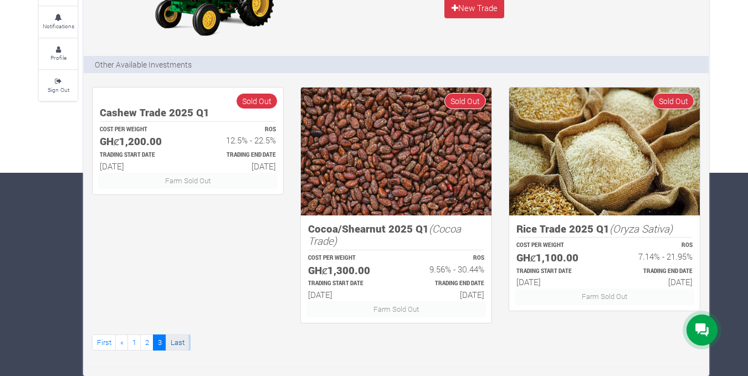
click at [168, 340] on link "Last" at bounding box center [177, 343] width 23 height 16
